Goal: Task Accomplishment & Management: Manage account settings

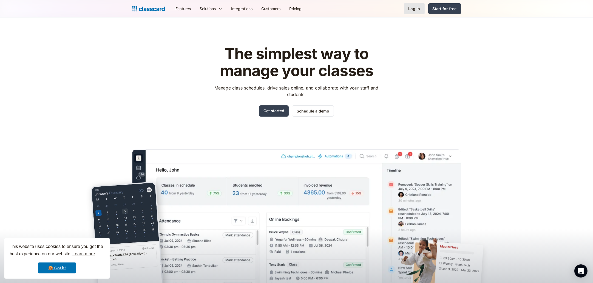
click at [419, 10] on div "Log in" at bounding box center [414, 9] width 12 height 6
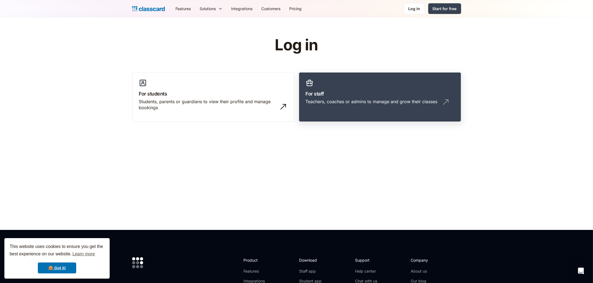
click at [385, 111] on link "For staff Teachers, coaches or admins to manage and grow their classes" at bounding box center [380, 97] width 162 height 50
